Goal: Check status: Check status

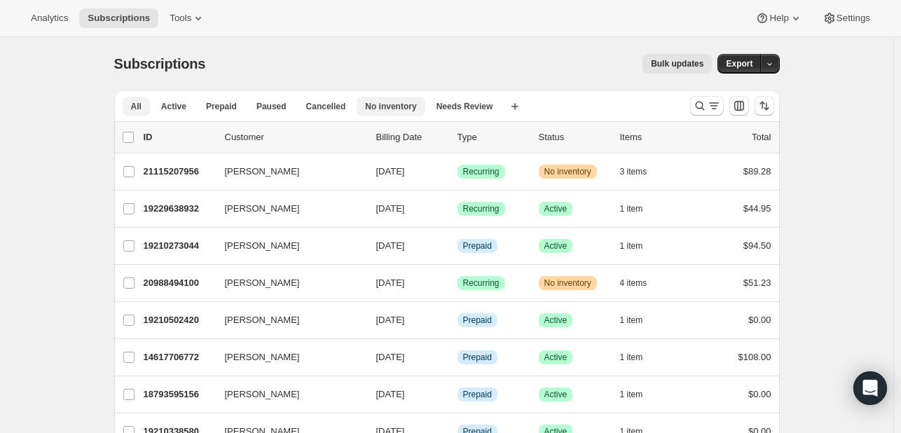
click at [404, 109] on span "No inventory" at bounding box center [390, 106] width 51 height 11
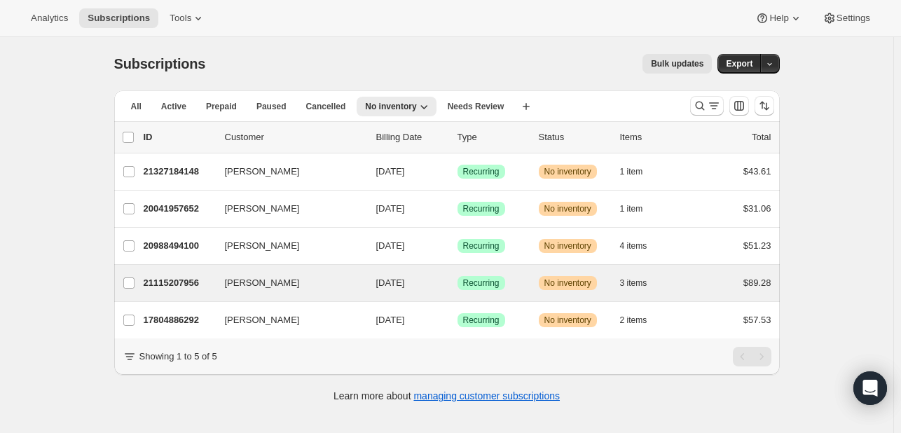
click at [519, 296] on div "[PERSON_NAME] 21115207956 [PERSON_NAME] [DATE] Success Recurring Warning No inv…" at bounding box center [447, 283] width 666 height 36
click at [465, 266] on div "[PERSON_NAME] 21115207956 [PERSON_NAME] [DATE] Success Recurring Warning No inv…" at bounding box center [447, 283] width 666 height 36
click at [405, 280] on span "[DATE]" at bounding box center [390, 283] width 29 height 11
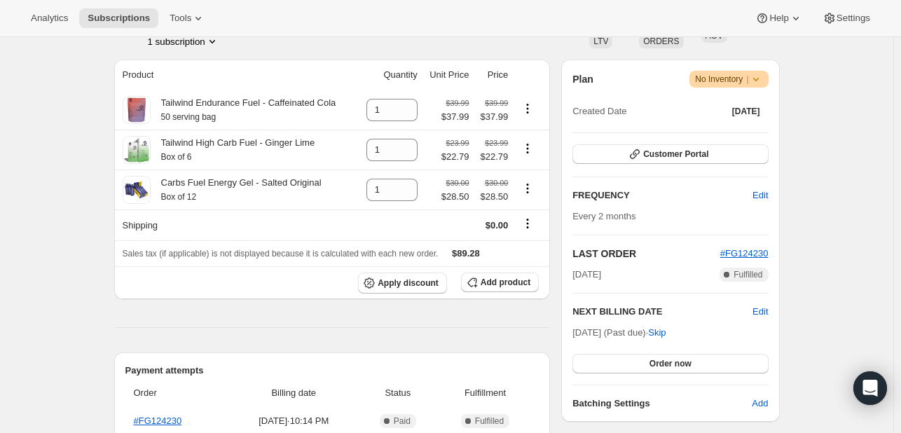
scroll to position [232, 0]
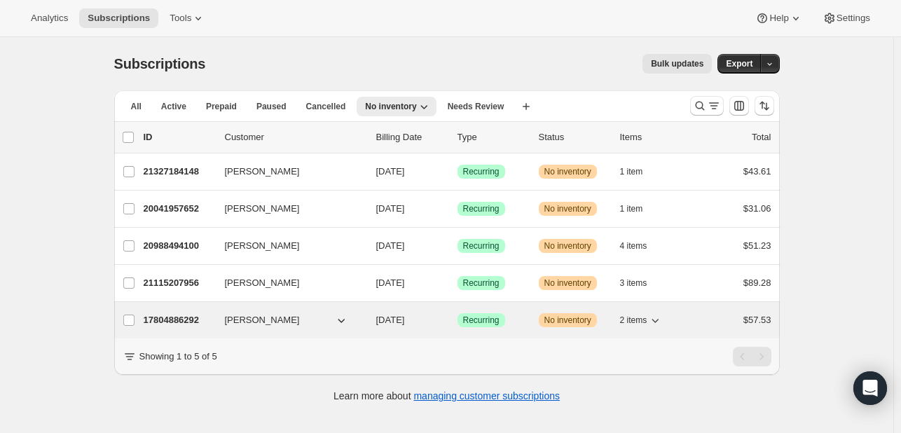
click at [477, 327] on div "17804886292 [PERSON_NAME] [DATE] Success Recurring Warning No inventory 2 items…" at bounding box center [458, 320] width 628 height 20
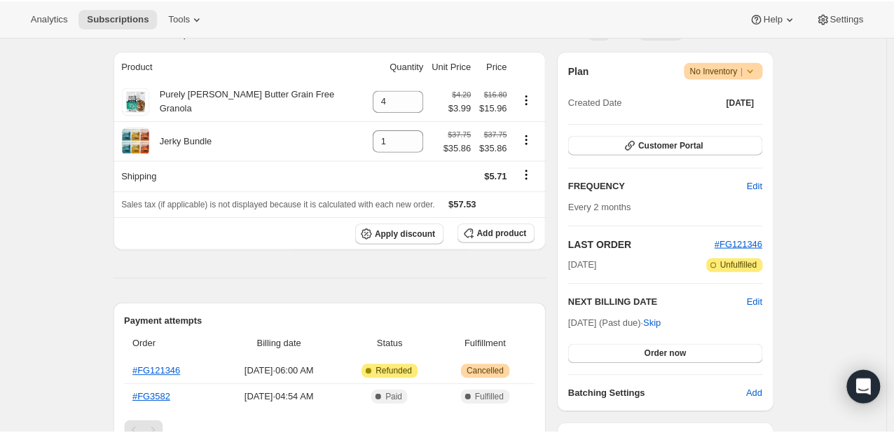
scroll to position [238, 0]
